Goal: Check status: Check status

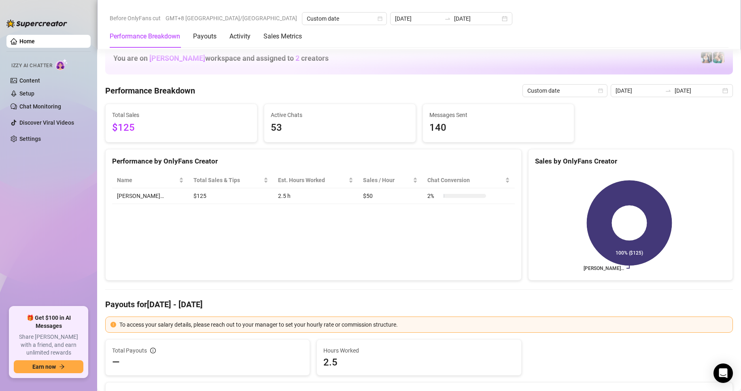
scroll to position [944, 0]
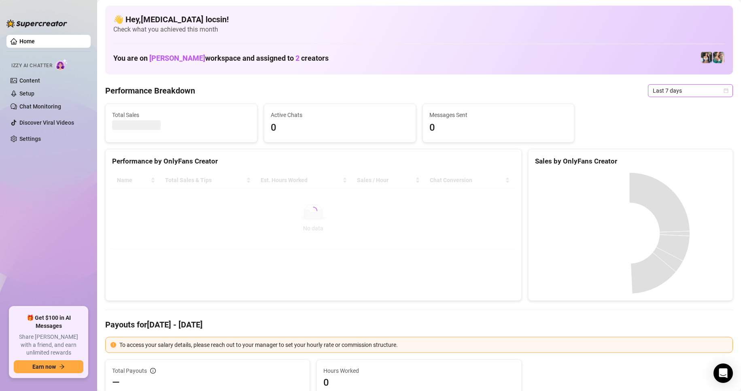
click at [680, 88] on span "Last 7 days" at bounding box center [689, 91] width 75 height 12
click at [665, 158] on div "Custom date" at bounding box center [683, 158] width 72 height 9
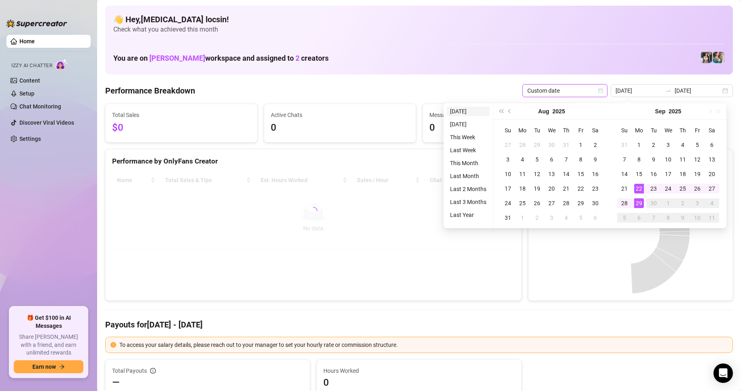
type input "[DATE]"
click at [467, 111] on li "[DATE]" at bounding box center [468, 111] width 43 height 10
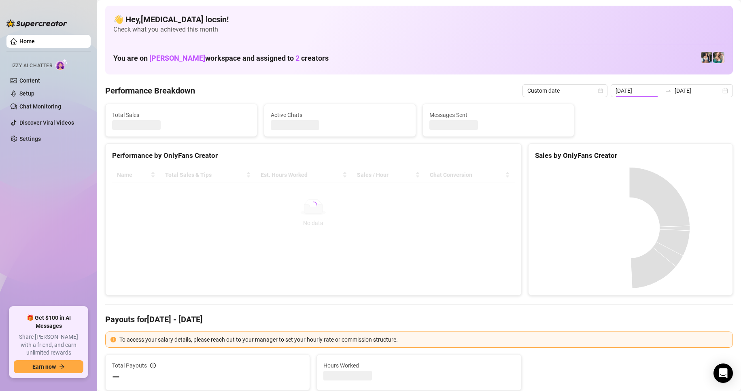
type input "[DATE]"
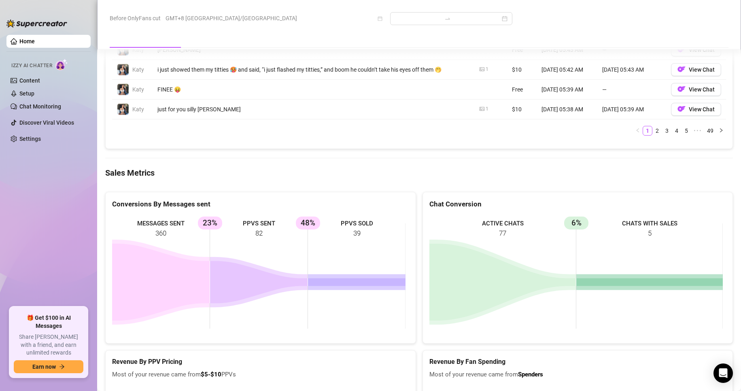
scroll to position [944, 0]
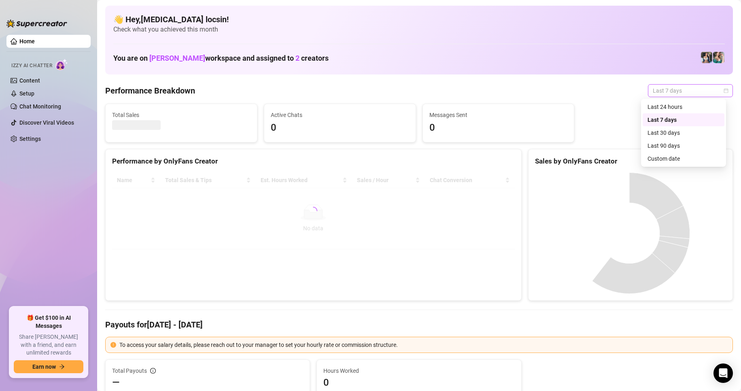
click at [678, 88] on span "Last 7 days" at bounding box center [689, 91] width 75 height 12
click at [674, 155] on div "Custom date" at bounding box center [683, 158] width 72 height 9
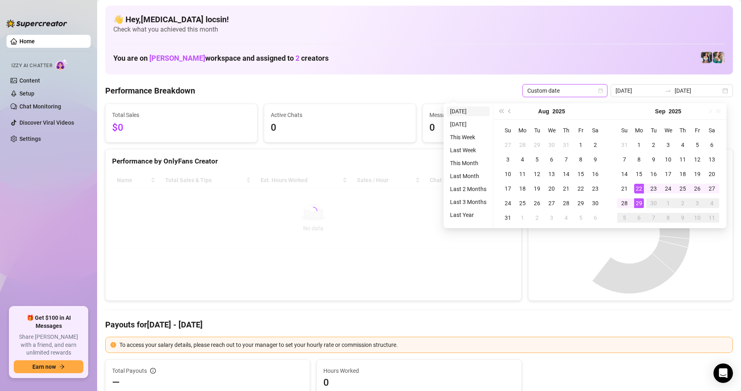
type input "[DATE]"
click at [463, 110] on li "[DATE]" at bounding box center [468, 111] width 43 height 10
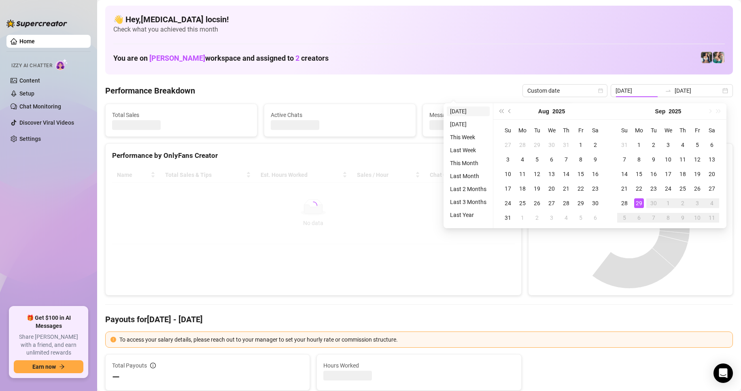
type input "[DATE]"
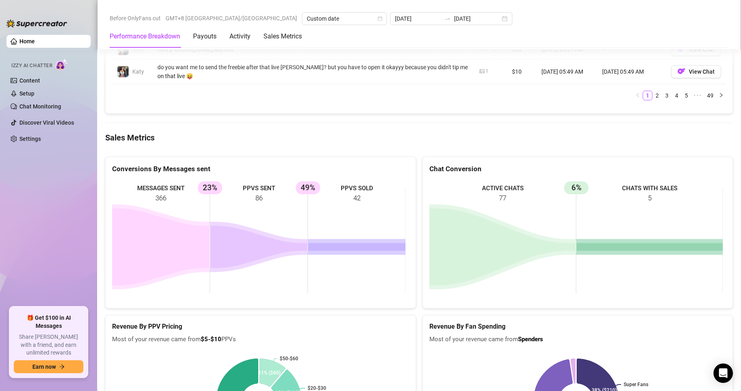
scroll to position [1011, 0]
